Goal: Task Accomplishment & Management: Manage account settings

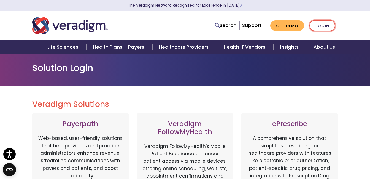
click at [323, 27] on link "Login" at bounding box center [322, 25] width 26 height 11
click at [319, 28] on link "Login" at bounding box center [322, 25] width 26 height 11
click at [324, 25] on link "Login" at bounding box center [322, 25] width 26 height 11
